Goal: Contribute content

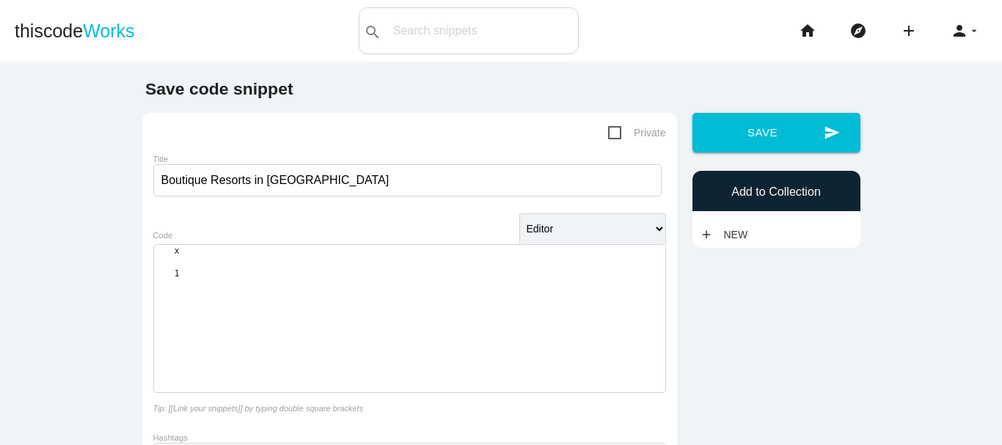
type input "Boutique Resorts in [GEOGRAPHIC_DATA]"
click at [303, 285] on div "​ x 1 ​" at bounding box center [409, 319] width 511 height 147
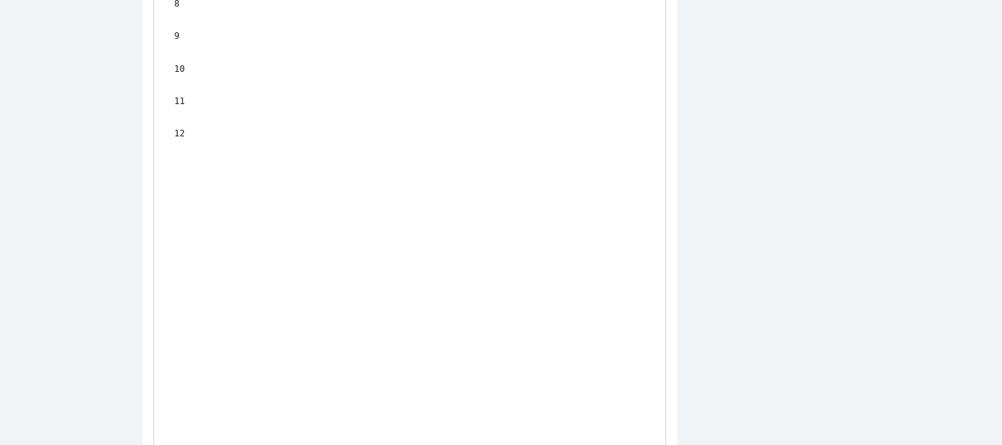
scroll to position [4, 21]
type textarea "Visit:"
paste input "[URL][DOMAIN_NAME]"
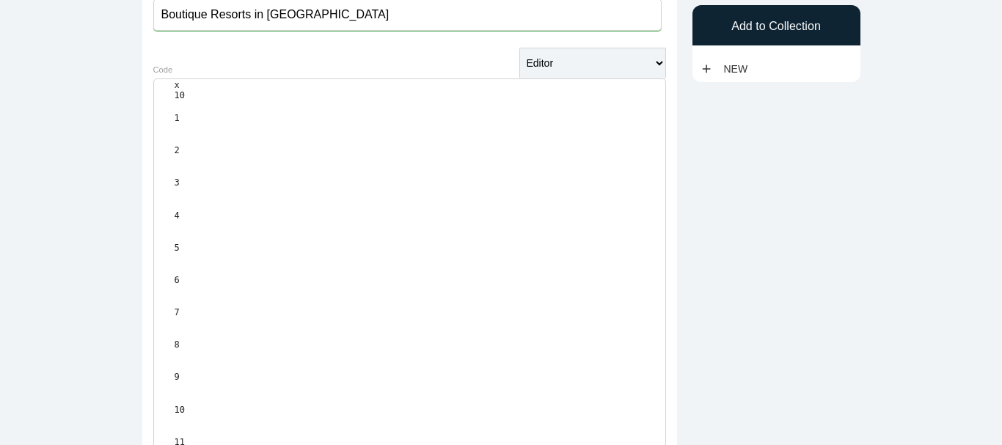
scroll to position [0, 0]
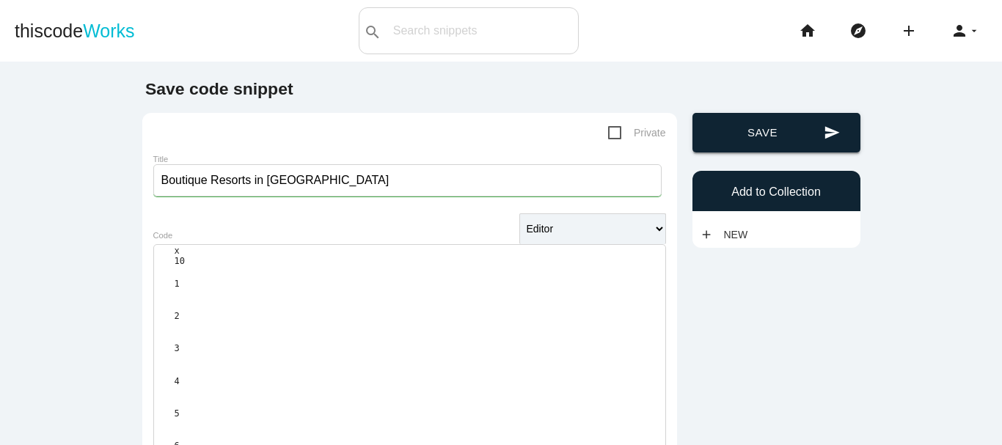
type input "[URL][DOMAIN_NAME]"
click at [773, 139] on button "send Save" at bounding box center [777, 133] width 168 height 40
